Goal: Information Seeking & Learning: Learn about a topic

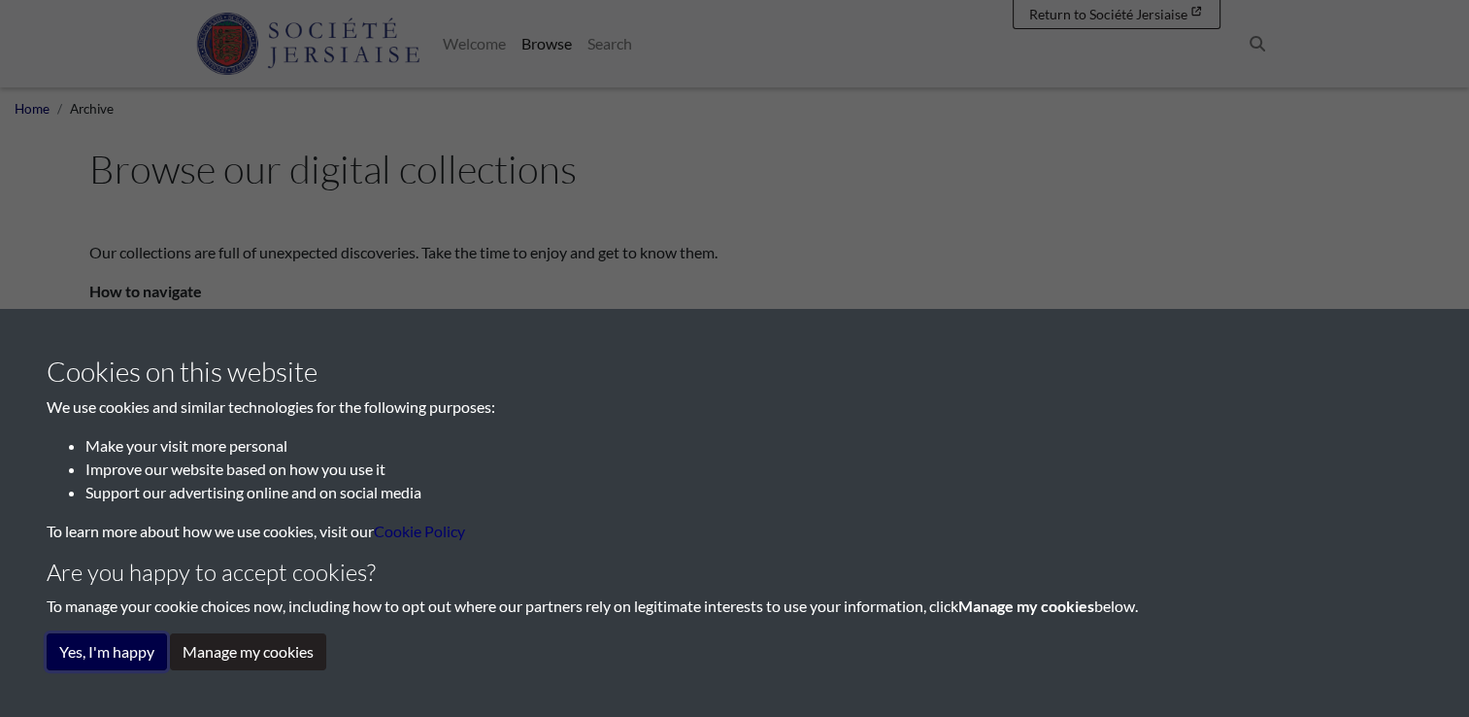
drag, startPoint x: 128, startPoint y: 660, endPoint x: 98, endPoint y: 653, distance: 31.1
click at [98, 653] on button "Yes, I'm happy" at bounding box center [107, 651] width 120 height 37
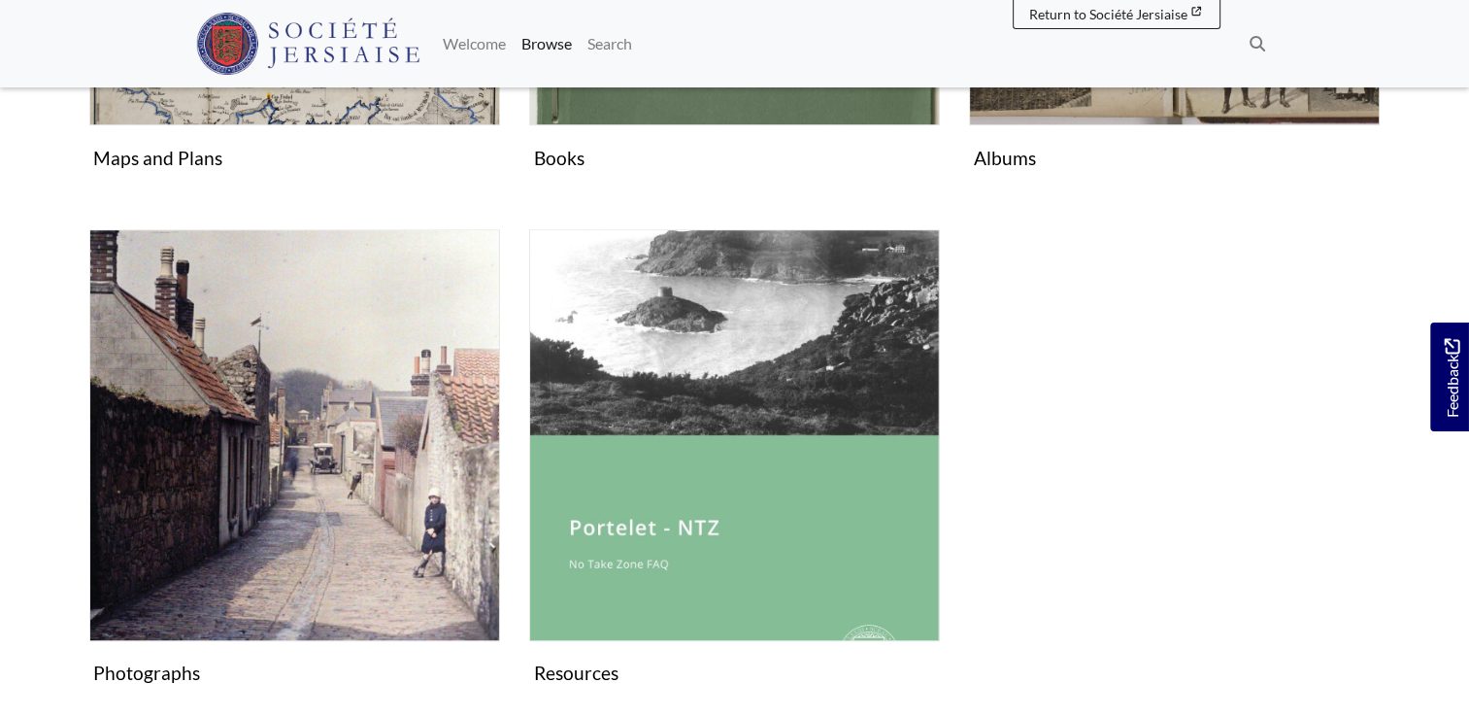
scroll to position [1282, 0]
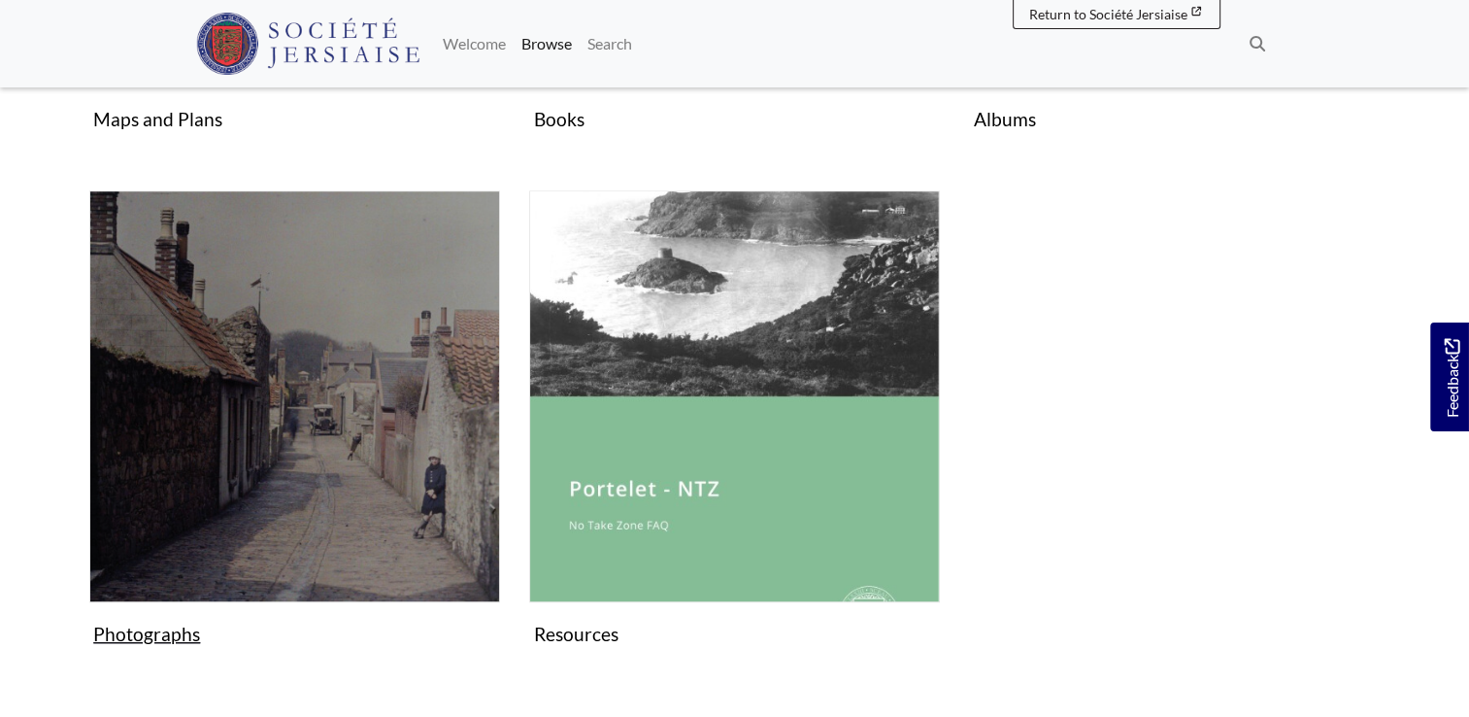
click at [298, 441] on img "Subcollection" at bounding box center [294, 395] width 411 height 411
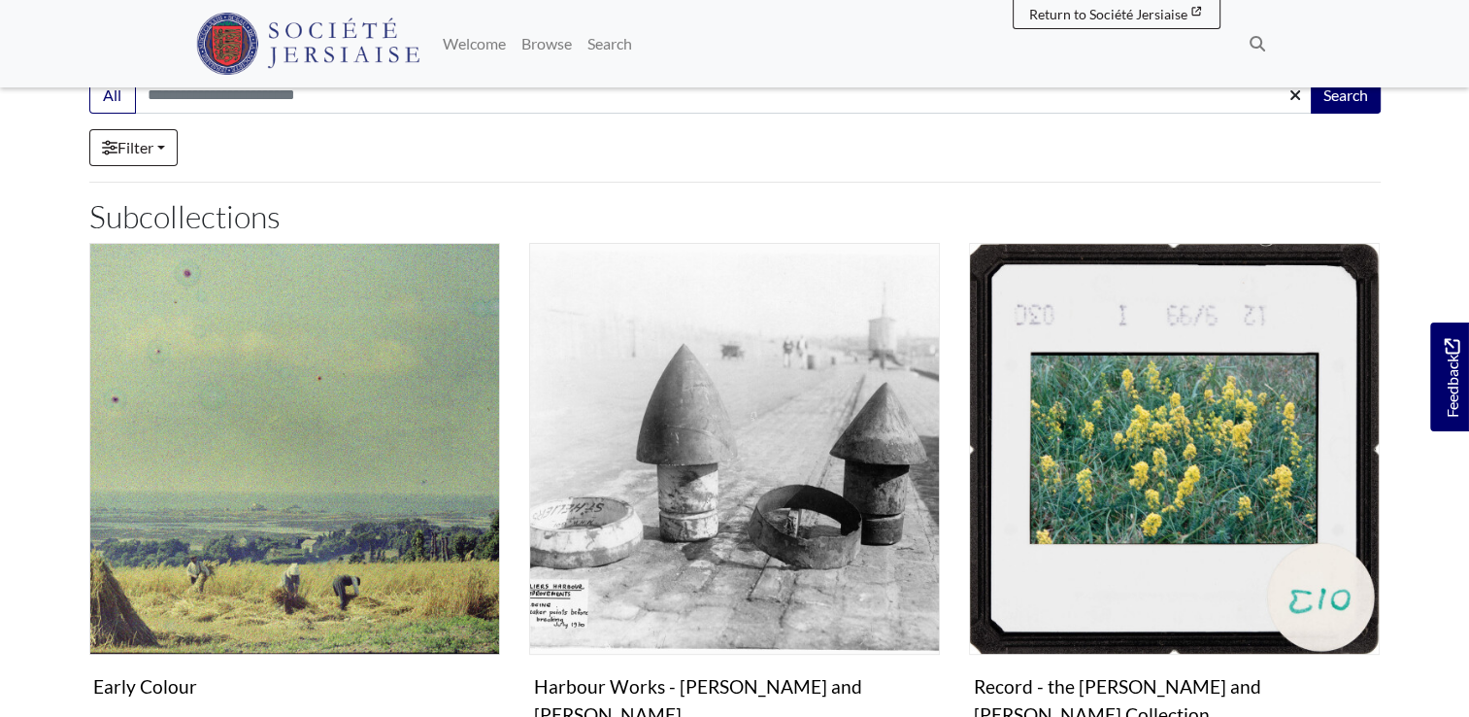
scroll to position [348, 0]
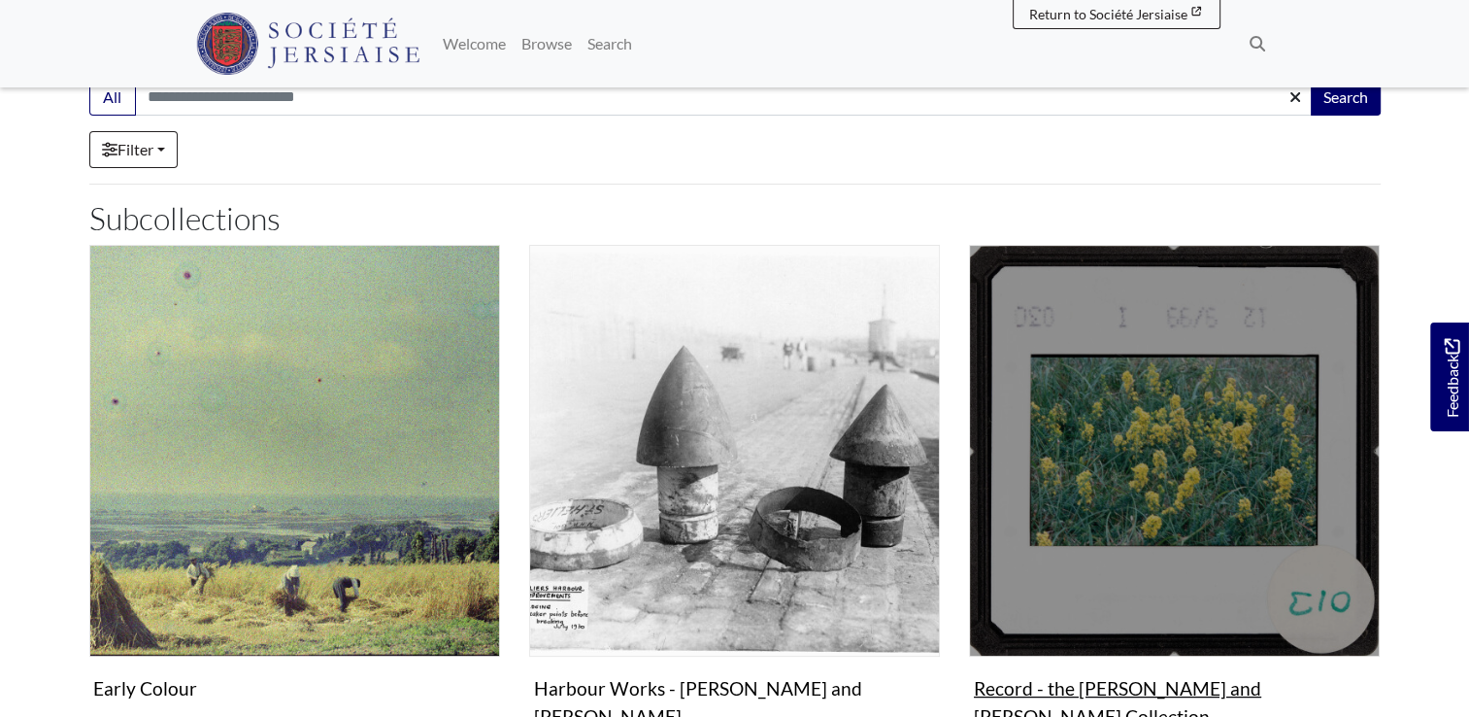
click at [1119, 410] on img "Subcollection" at bounding box center [1174, 450] width 411 height 411
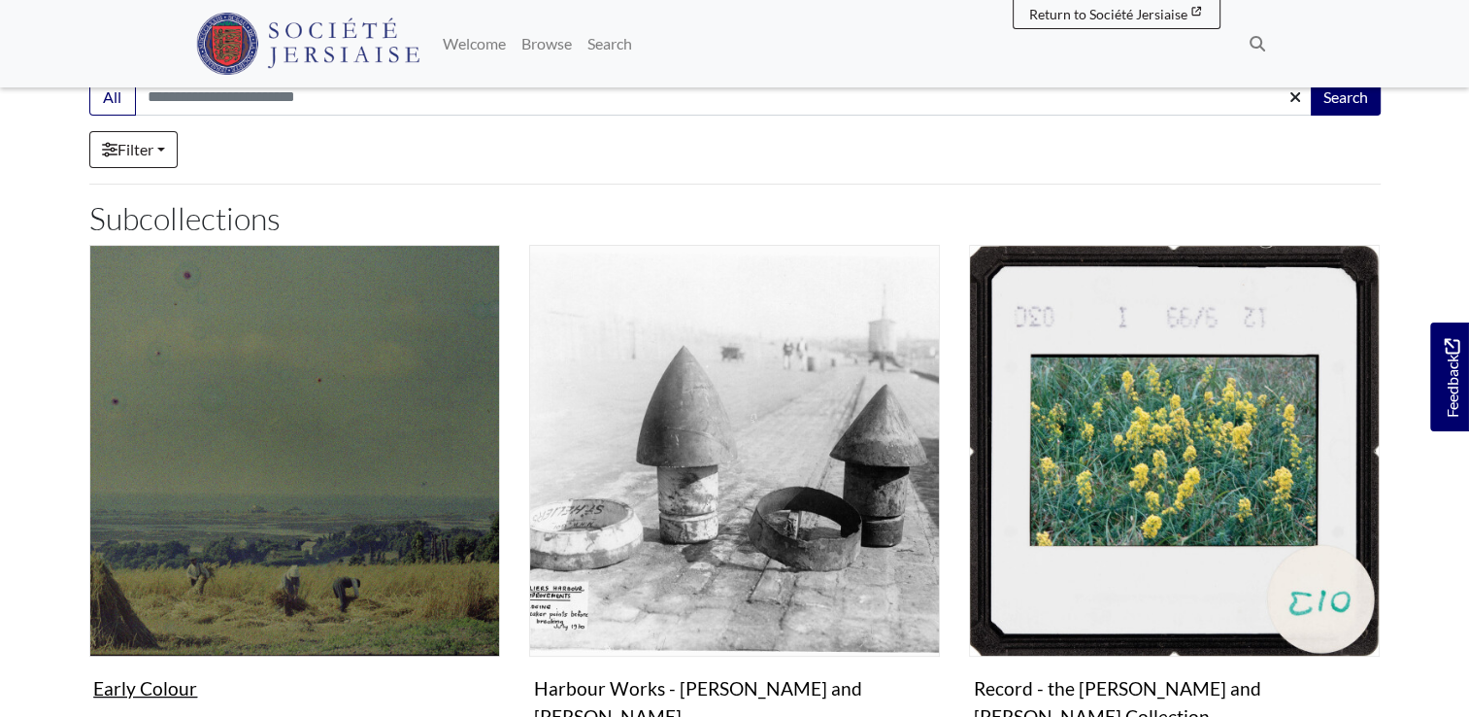
click at [251, 473] on img "Subcollection" at bounding box center [294, 450] width 411 height 411
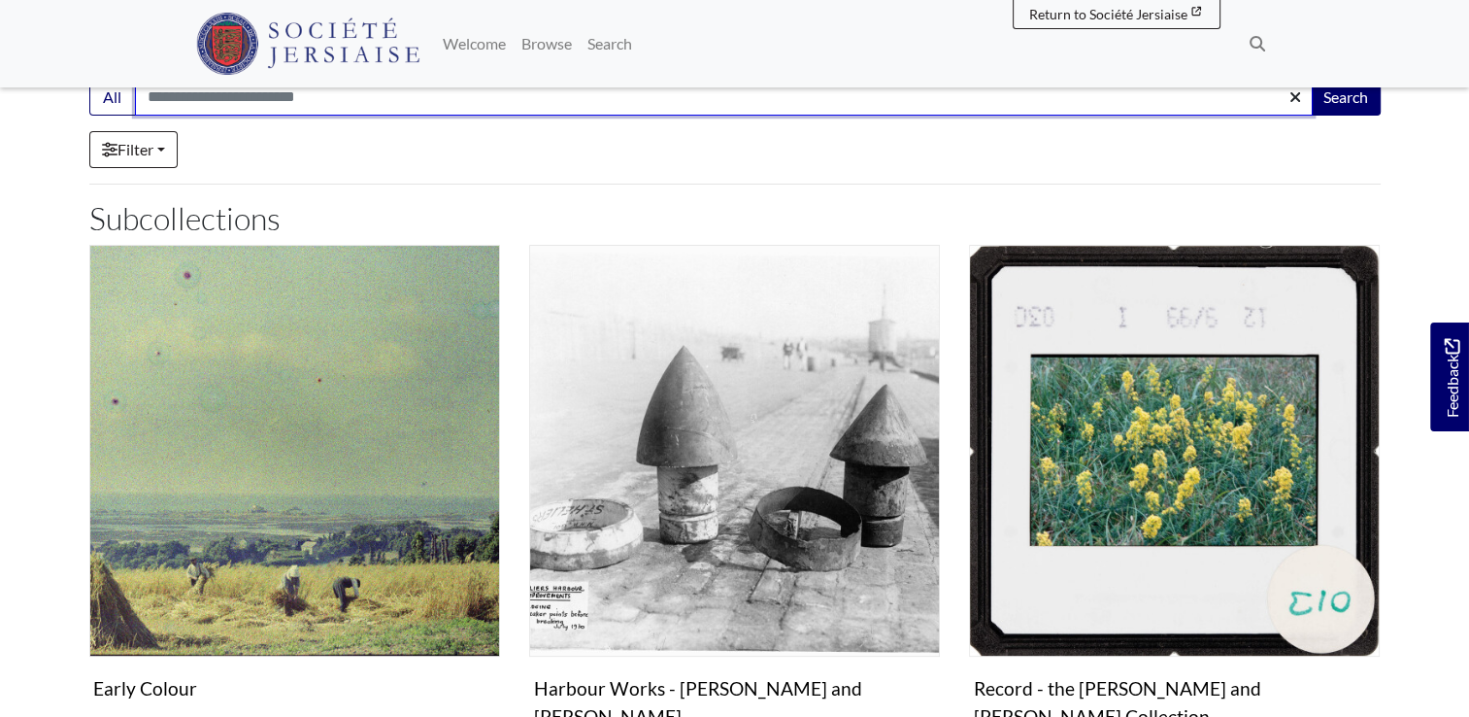
click at [159, 98] on input "Search:" at bounding box center [724, 97] width 1178 height 37
type input "********"
click at [1311, 79] on button "Search" at bounding box center [1346, 97] width 70 height 37
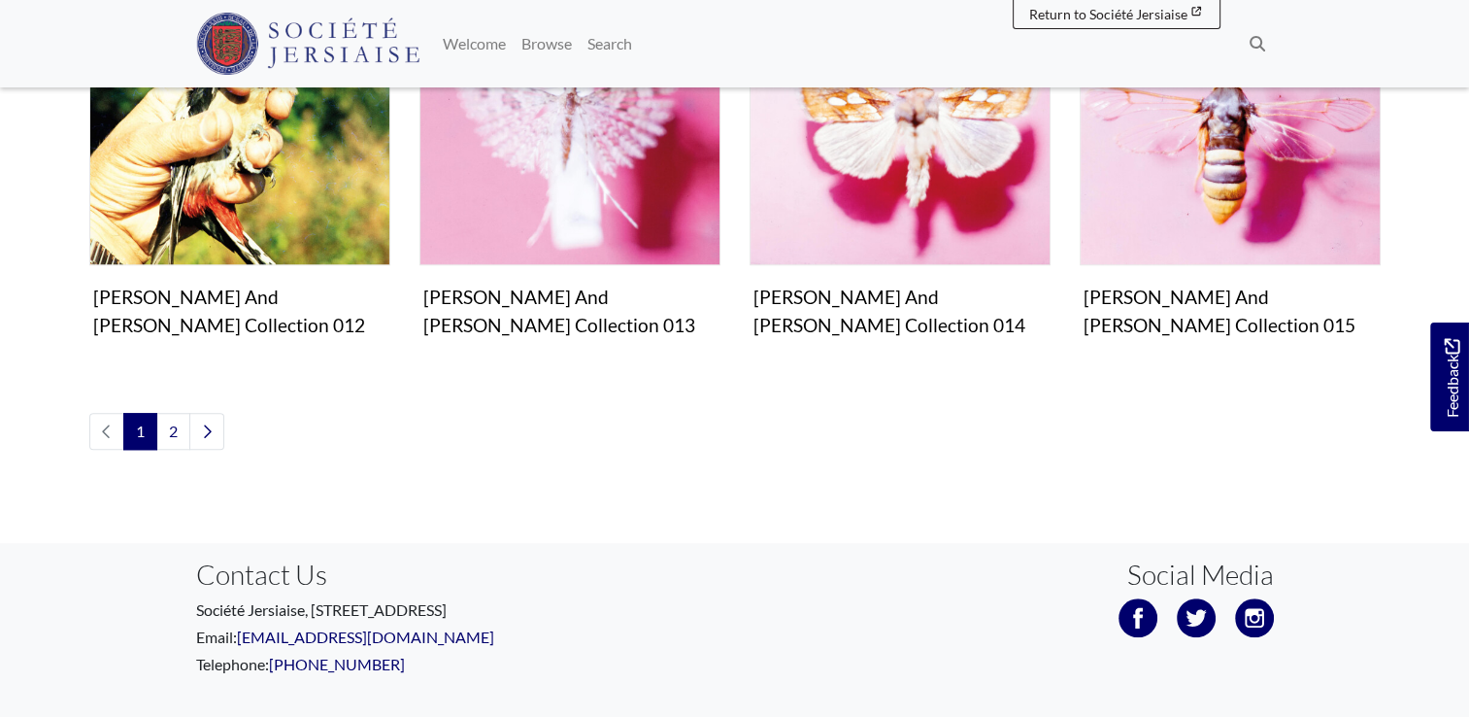
scroll to position [1646, 0]
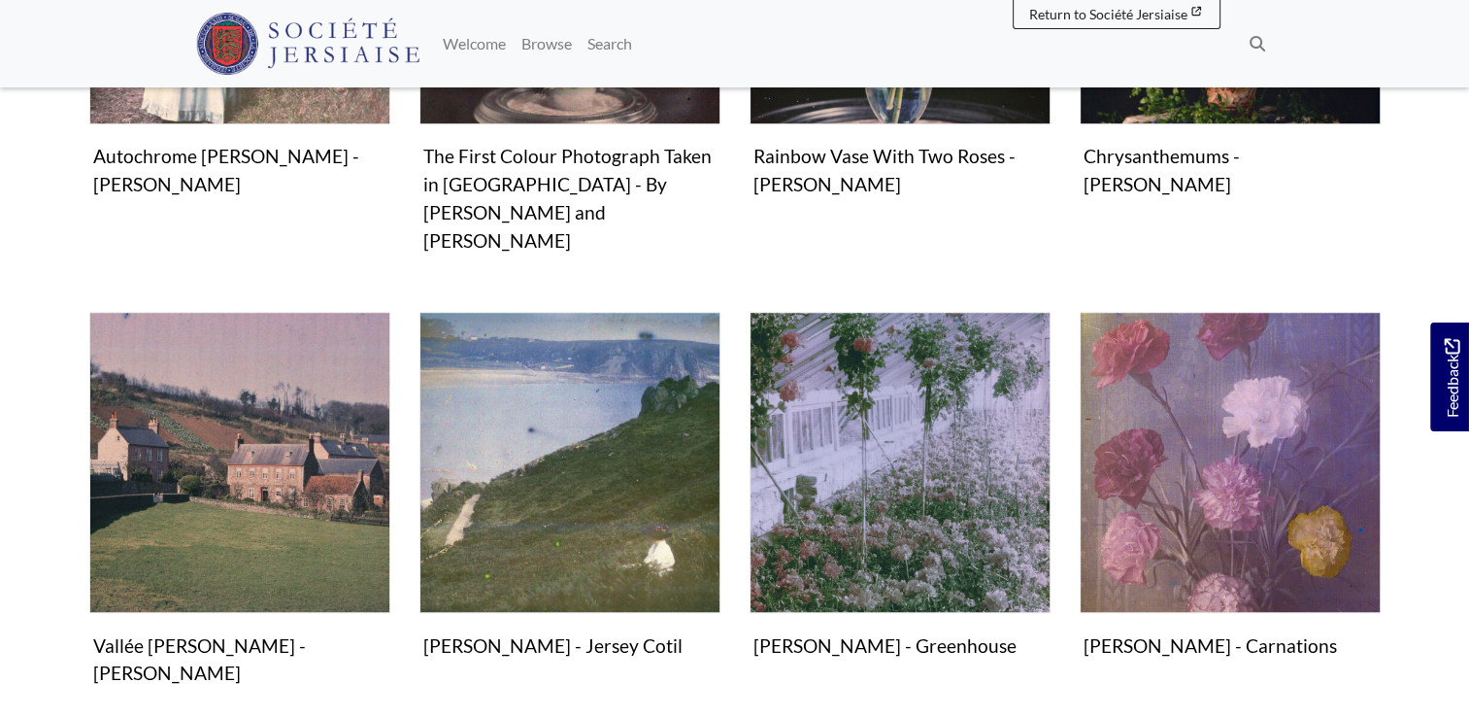
scroll to position [1165, 0]
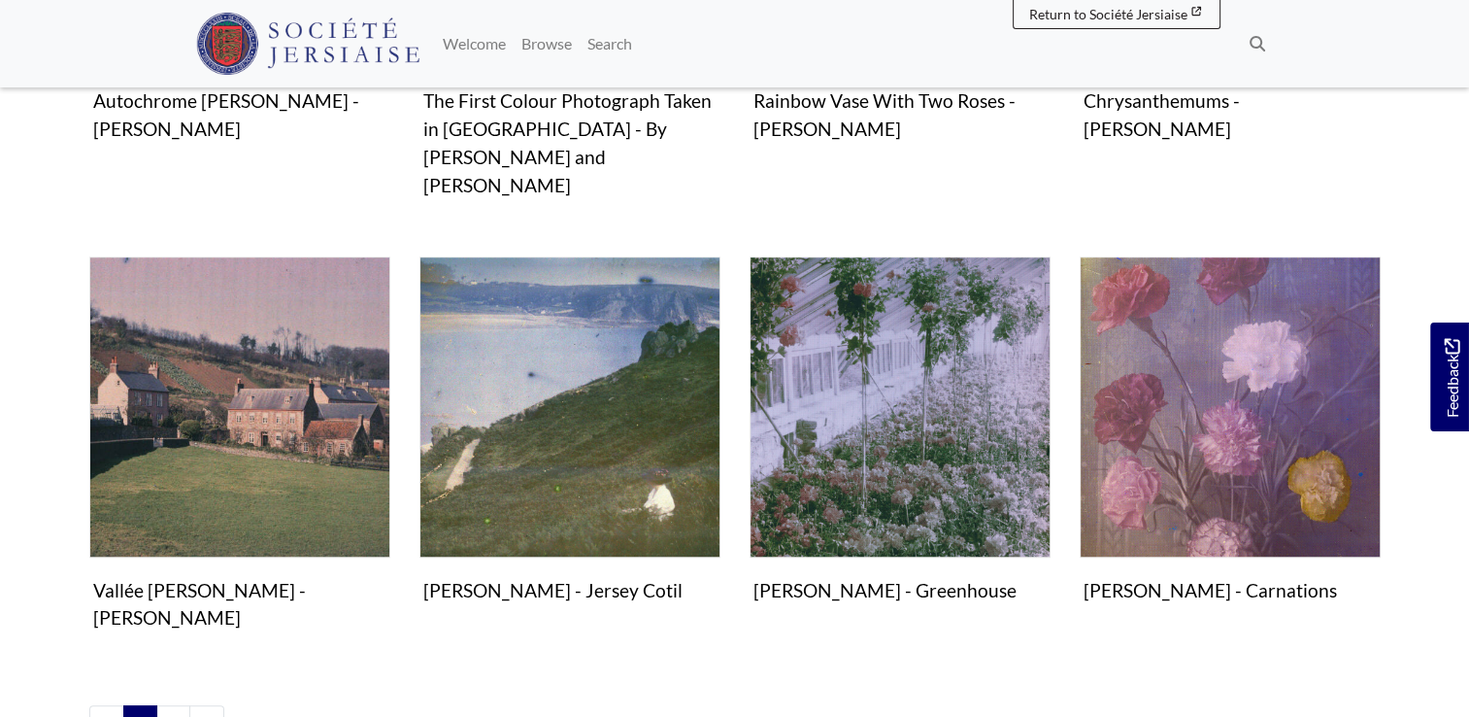
click at [1035, 548] on div "Photographs William Cutbush - Greenhouse Image" at bounding box center [900, 461] width 330 height 410
click at [168, 705] on link "2" at bounding box center [173, 723] width 34 height 37
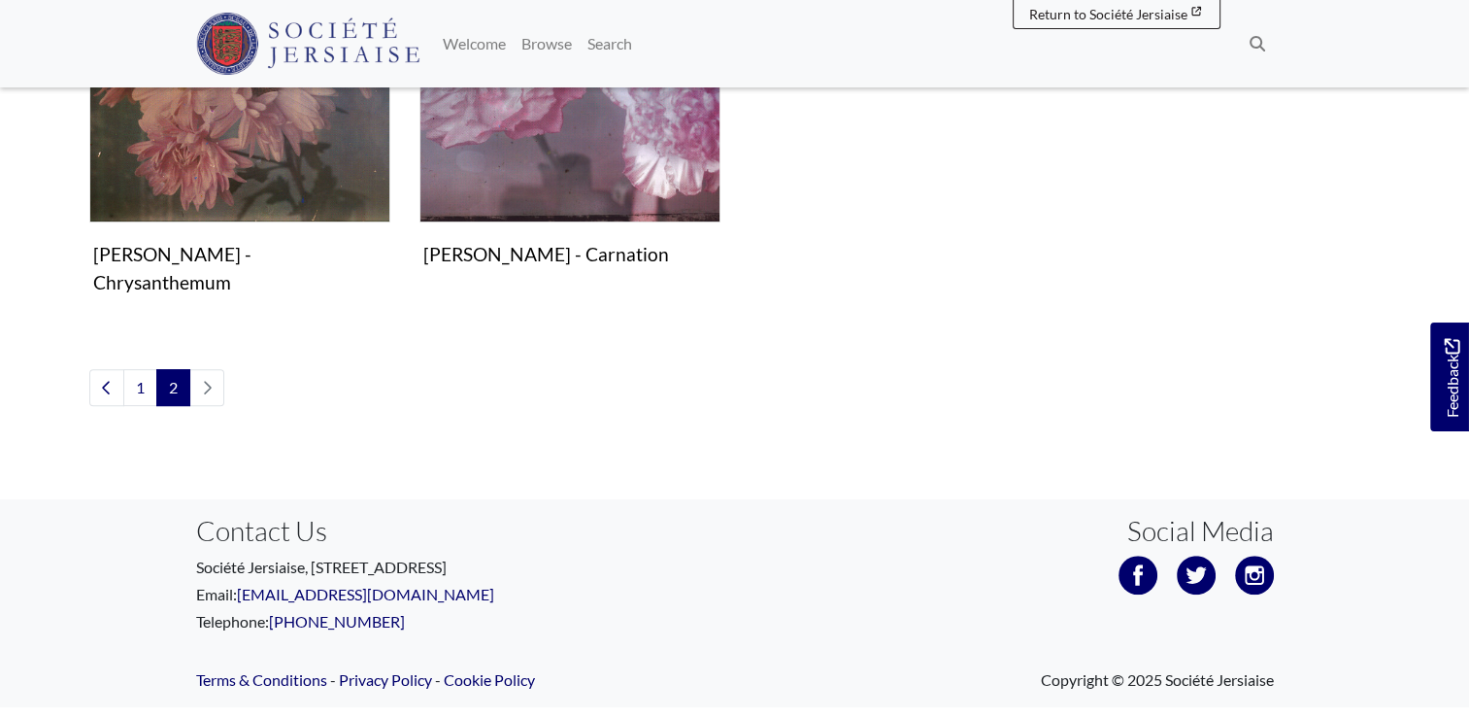
scroll to position [566, 0]
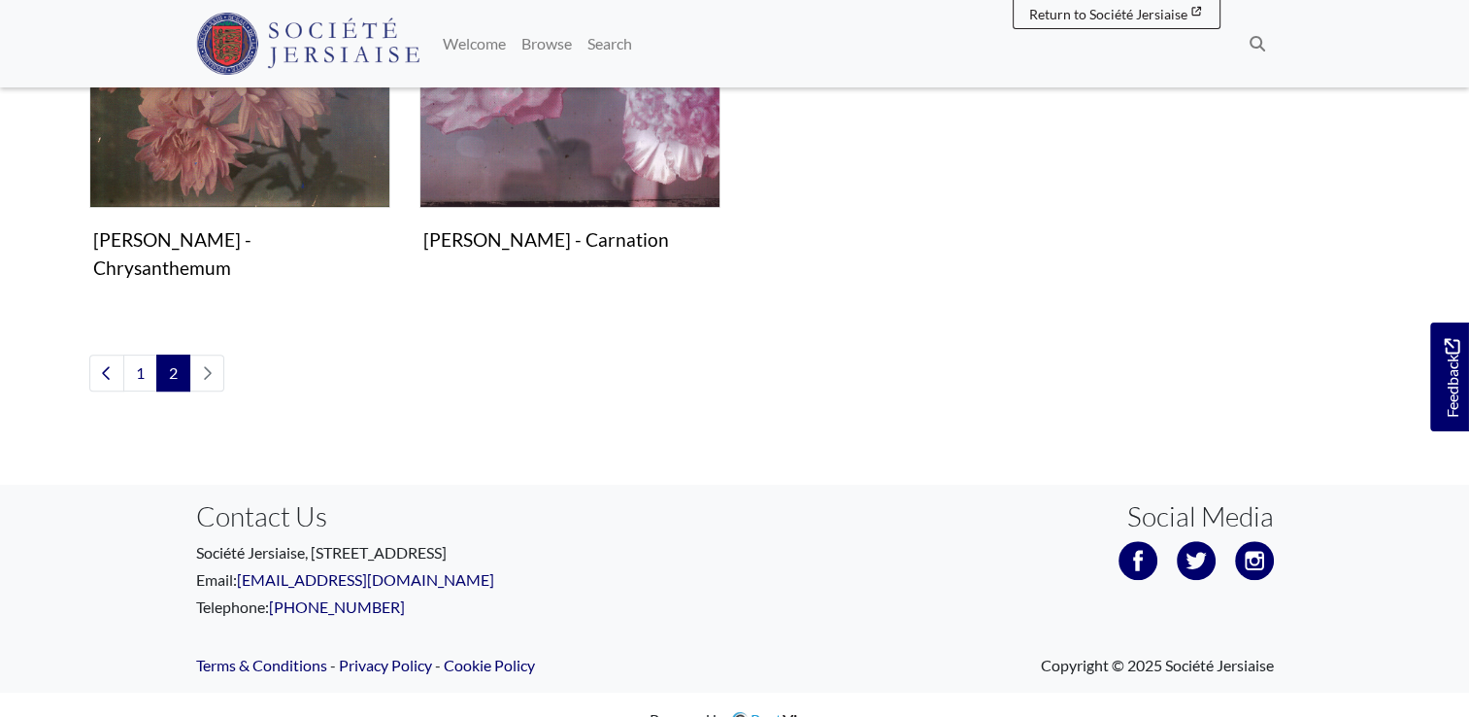
click at [206, 354] on li "pagination" at bounding box center [207, 372] width 34 height 37
